Goal: Register for event/course

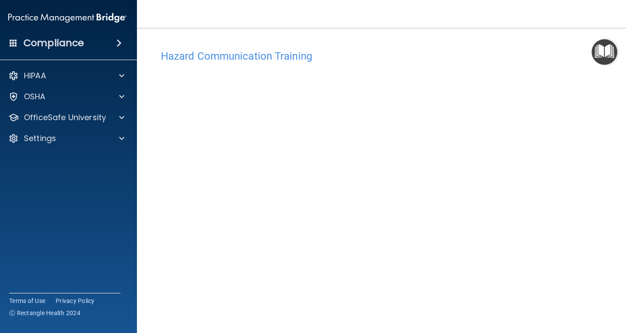
click at [607, 52] on img "Open Resource Center" at bounding box center [605, 52] width 26 height 26
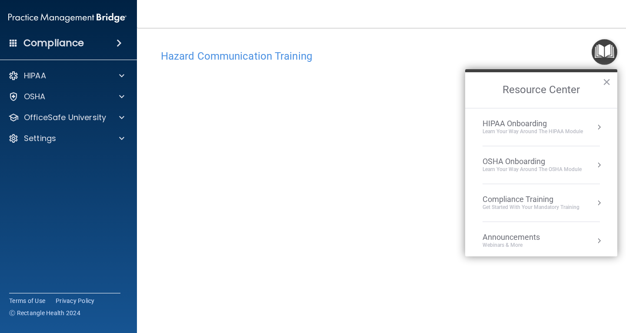
click at [595, 163] on button "Resource Center" at bounding box center [599, 165] width 9 height 9
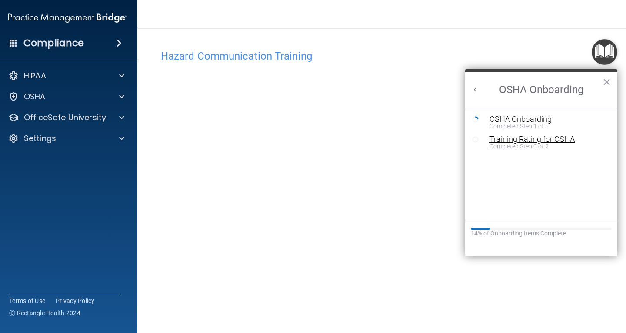
click at [533, 141] on div "Training Rating for OSHA" at bounding box center [548, 139] width 117 height 8
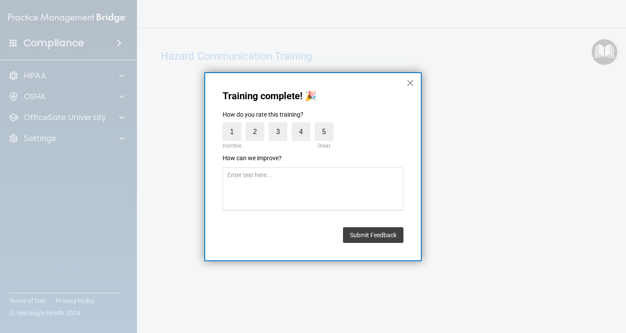
click at [409, 82] on button "×" at bounding box center [410, 83] width 8 height 14
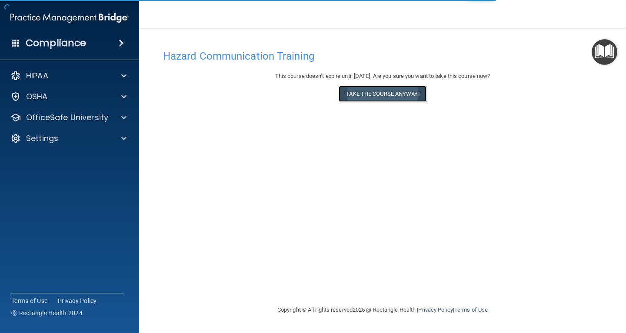
click at [368, 94] on button "Take the course anyway!" at bounding box center [382, 94] width 87 height 16
click at [377, 88] on button "Take the course anyway!" at bounding box center [382, 94] width 87 height 16
click at [364, 97] on button "Take the course anyway!" at bounding box center [382, 94] width 87 height 16
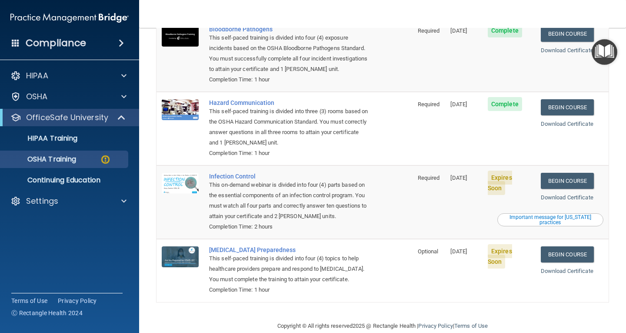
scroll to position [120, 0]
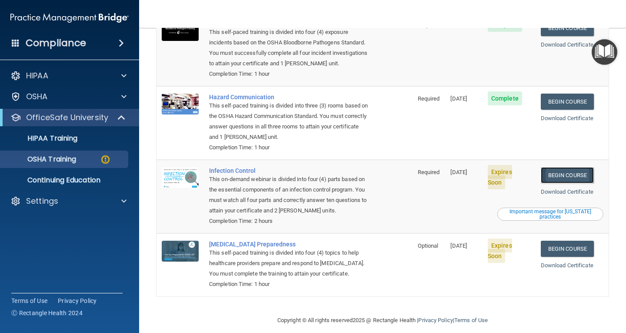
click at [552, 168] on link "Begin Course" at bounding box center [567, 175] width 53 height 16
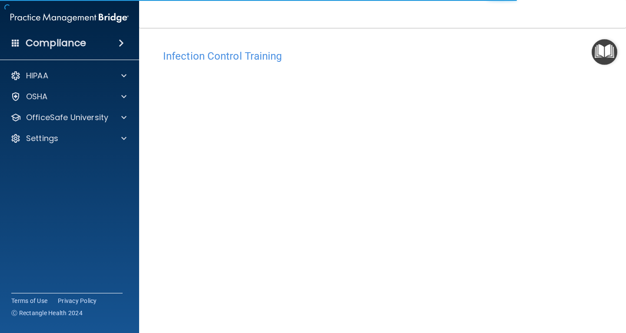
scroll to position [40, 0]
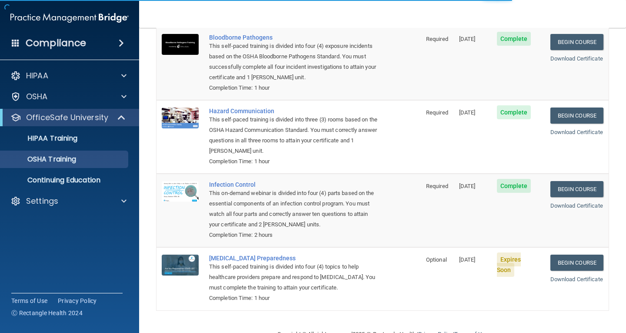
scroll to position [95, 0]
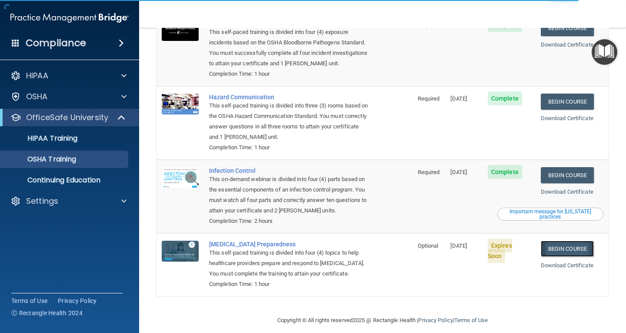
click at [571, 241] on link "Begin Course" at bounding box center [567, 249] width 53 height 16
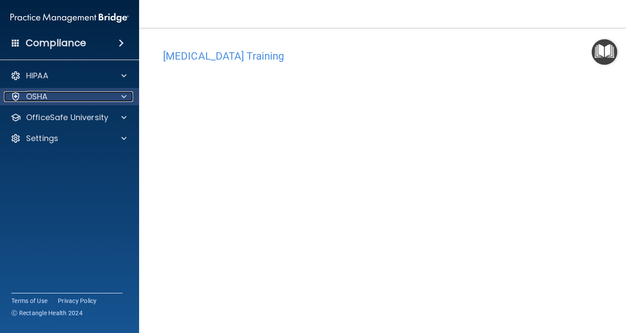
click at [70, 98] on div "OSHA" at bounding box center [58, 96] width 108 height 10
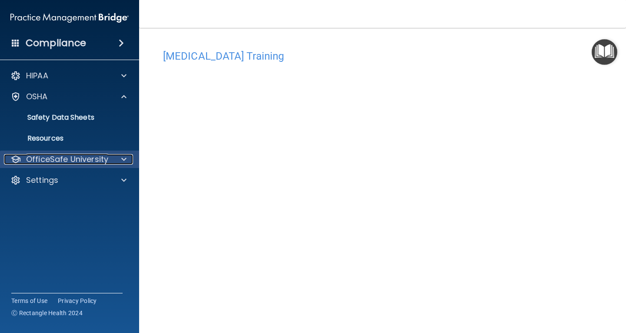
click at [77, 160] on p "OfficeSafe University" at bounding box center [67, 159] width 82 height 10
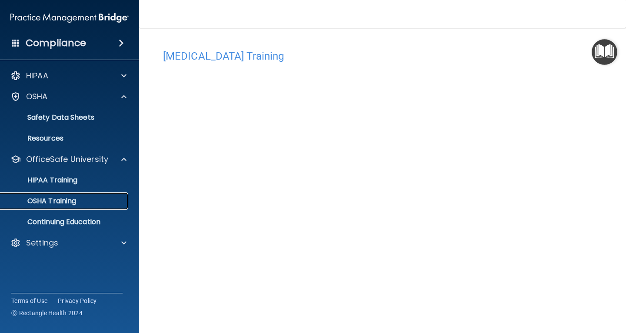
click at [70, 199] on p "OSHA Training" at bounding box center [41, 201] width 70 height 9
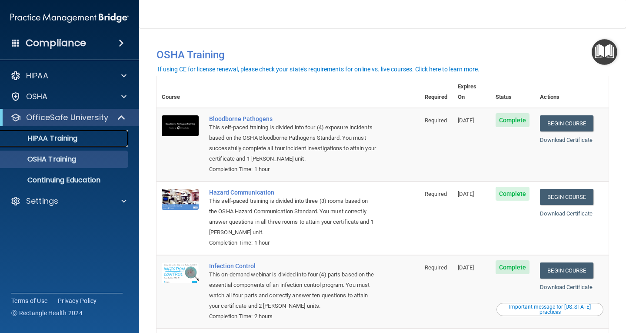
click at [57, 136] on p "HIPAA Training" at bounding box center [42, 138] width 72 height 9
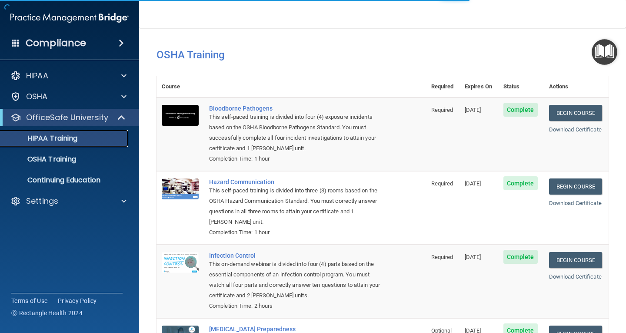
scroll to position [95, 0]
